Goal: Information Seeking & Learning: Find specific fact

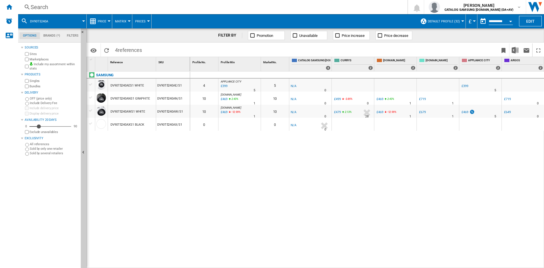
click at [57, 8] on div "Search" at bounding box center [212, 7] width 362 height 8
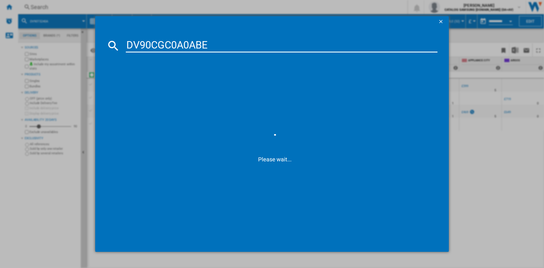
type input "DV90CGC0A0AB"
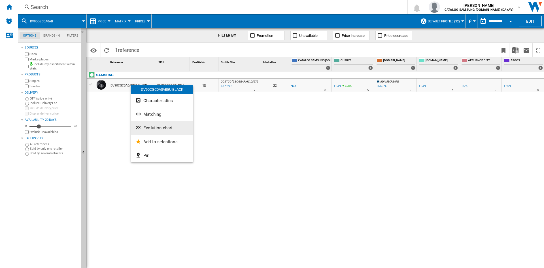
click at [156, 128] on span "Evolution chart" at bounding box center [157, 127] width 29 height 5
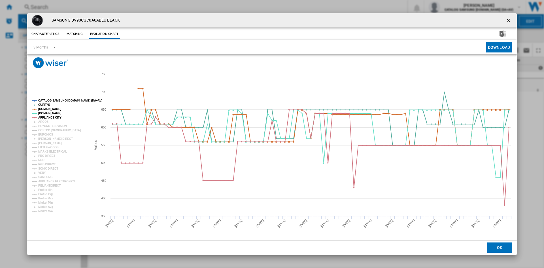
click at [56, 100] on tspan "CATALOG SAMSUNG [DOMAIN_NAME] (DA+AV)" at bounding box center [70, 100] width 64 height 3
click at [44, 120] on tspan "ARGOS" at bounding box center [43, 121] width 10 height 3
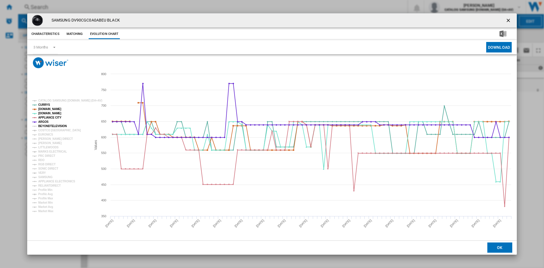
click at [46, 125] on tspan "BEYONDTELEVISION" at bounding box center [52, 125] width 29 height 3
click at [45, 135] on tspan "EURONICS" at bounding box center [45, 134] width 15 height 3
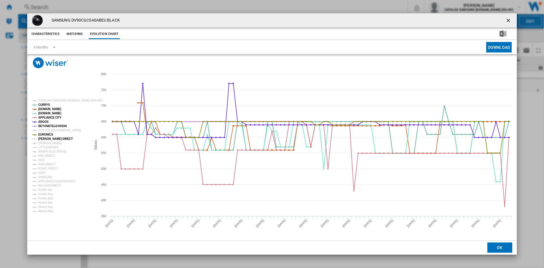
click at [45, 137] on tspan "[PERSON_NAME] DIRECT" at bounding box center [55, 138] width 35 height 3
click at [45, 142] on tspan "[PERSON_NAME]" at bounding box center [50, 142] width 24 height 3
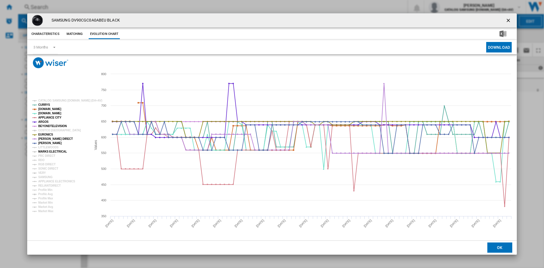
click at [46, 153] on tspan "MARKS ELECTRICAL" at bounding box center [52, 151] width 29 height 3
click at [44, 156] on tspan "PRC DIRECT" at bounding box center [46, 155] width 17 height 3
click at [40, 160] on tspan "RDO" at bounding box center [41, 159] width 6 height 3
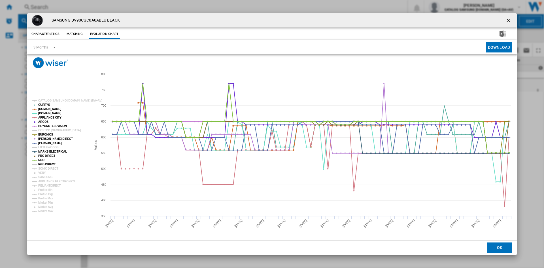
click at [48, 166] on tspan "RGB DIRECT" at bounding box center [46, 164] width 17 height 3
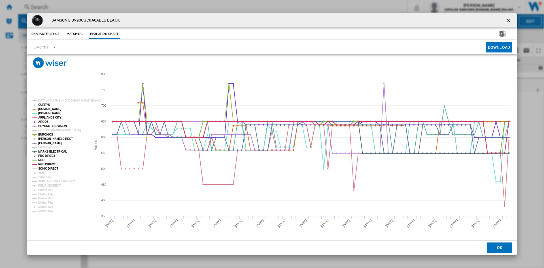
click at [45, 170] on tspan "SONIC DIRECT" at bounding box center [48, 168] width 20 height 3
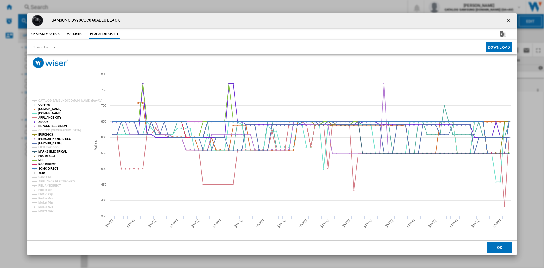
drag, startPoint x: 42, startPoint y: 173, endPoint x: 46, endPoint y: 177, distance: 5.6
click at [42, 174] on tspan "VERY" at bounding box center [42, 172] width 8 height 3
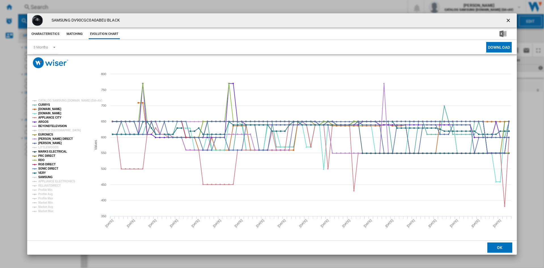
drag, startPoint x: 46, startPoint y: 177, endPoint x: 48, endPoint y: 181, distance: 4.5
click at [46, 177] on tspan "SAMSUNG" at bounding box center [45, 176] width 14 height 3
click at [50, 183] on tspan "APPLIANCE ELECTRONICS" at bounding box center [56, 181] width 37 height 3
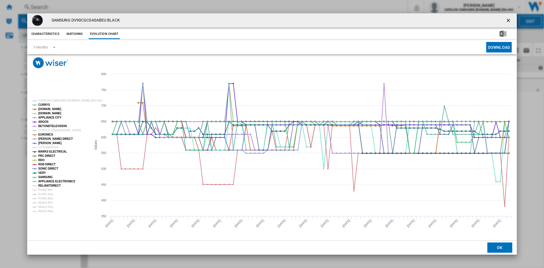
click at [48, 184] on tspan "RELIANTDIRECT" at bounding box center [49, 185] width 22 height 3
click at [47, 129] on tspan "COSTCO [GEOGRAPHIC_DATA]" at bounding box center [59, 130] width 42 height 3
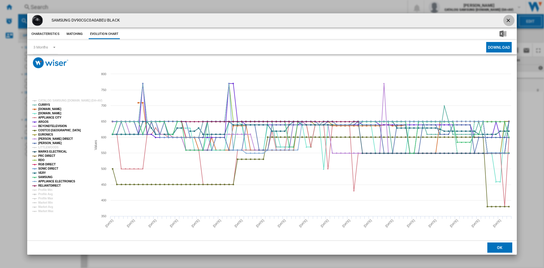
click at [508, 18] on ng-md-icon "getI18NText('BUTTONS.CLOSE_DIALOG')" at bounding box center [508, 21] width 7 height 7
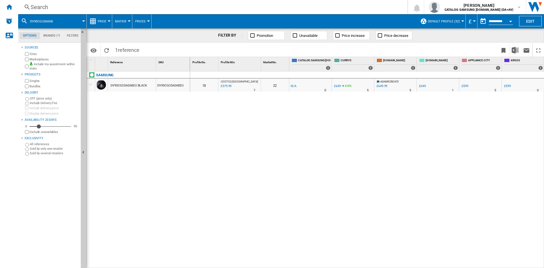
click at [227, 86] on div "£379.99" at bounding box center [226, 86] width 12 height 6
click at [60, 8] on div "Search" at bounding box center [212, 7] width 362 height 8
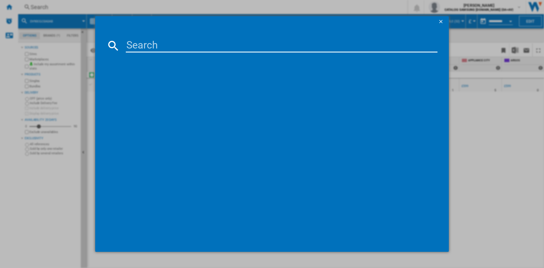
type input "WGB256A1GB"
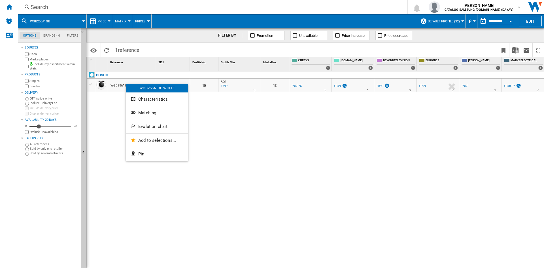
click at [217, 120] on div at bounding box center [272, 134] width 544 height 268
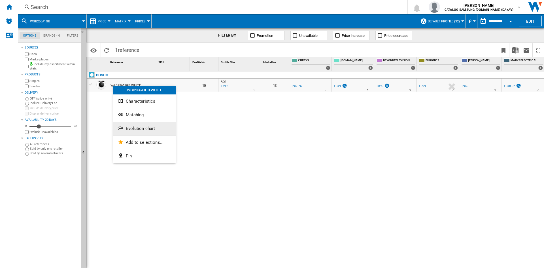
click at [155, 130] on button "Evolution chart" at bounding box center [144, 129] width 62 height 14
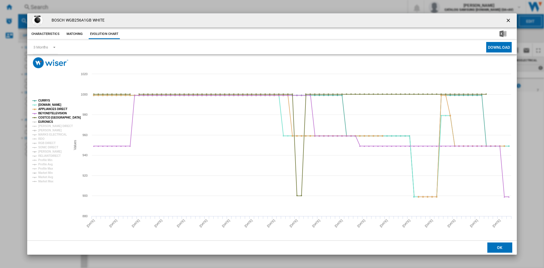
click at [48, 123] on tspan "EURONICS" at bounding box center [45, 121] width 15 height 3
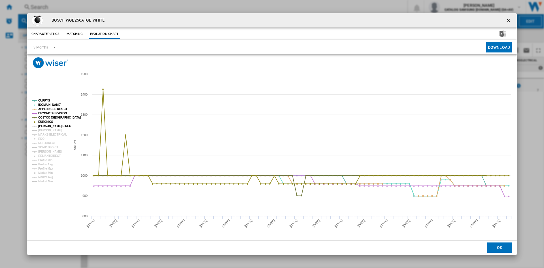
click at [48, 127] on tspan "[PERSON_NAME] DIRECT" at bounding box center [55, 125] width 35 height 3
click at [46, 129] on tspan "[PERSON_NAME]" at bounding box center [50, 130] width 24 height 3
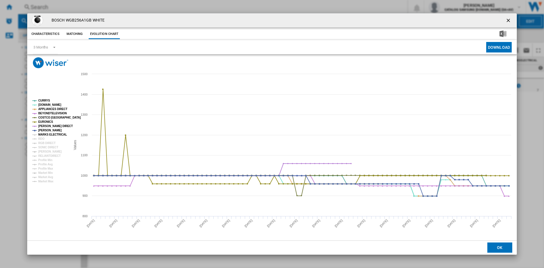
click at [47, 135] on tspan "MARKS ELECTRICAL" at bounding box center [52, 134] width 29 height 3
click at [43, 137] on tspan "RDO" at bounding box center [41, 138] width 6 height 3
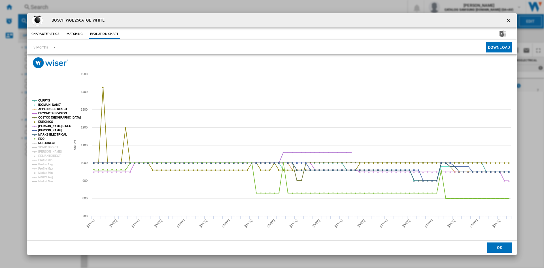
click at [46, 141] on tspan "RGB DIRECT" at bounding box center [46, 142] width 17 height 3
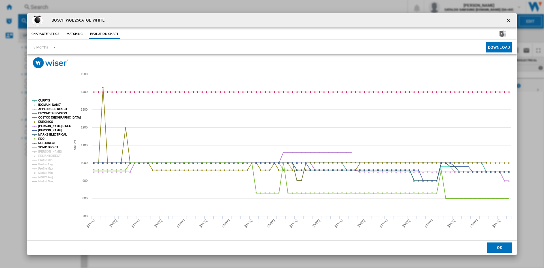
click at [47, 147] on tspan "SONIC DIRECT" at bounding box center [48, 147] width 20 height 3
click at [48, 152] on tspan "[PERSON_NAME]" at bounding box center [50, 151] width 24 height 3
click at [49, 154] on tspan "RELIANTDIRECT" at bounding box center [49, 155] width 22 height 3
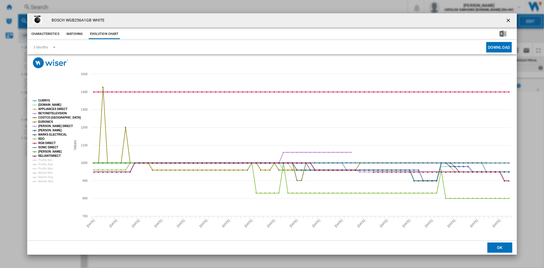
click at [509, 20] on ng-md-icon "getI18NText('BUTTONS.CLOSE_DIALOG')" at bounding box center [508, 21] width 7 height 7
